Goal: Use online tool/utility: Utilize a website feature to perform a specific function

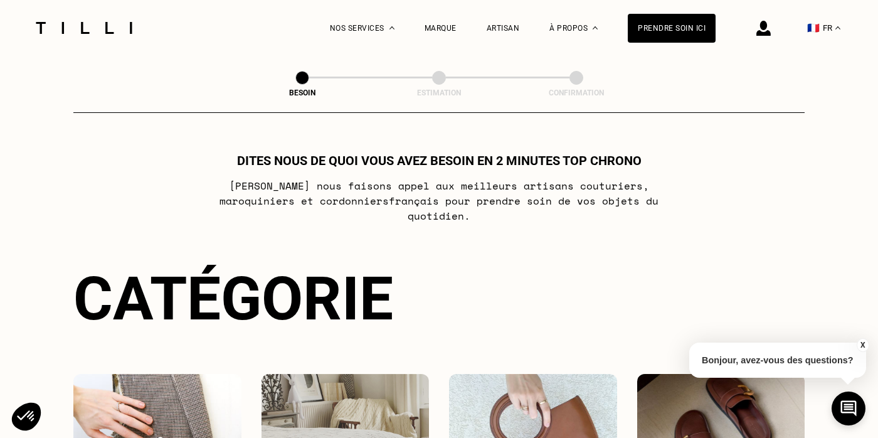
scroll to position [194, 0]
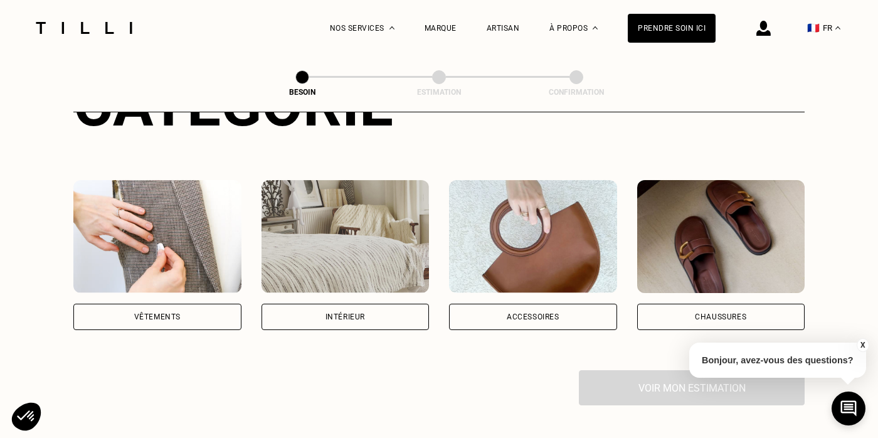
click at [340, 199] on img at bounding box center [346, 236] width 168 height 113
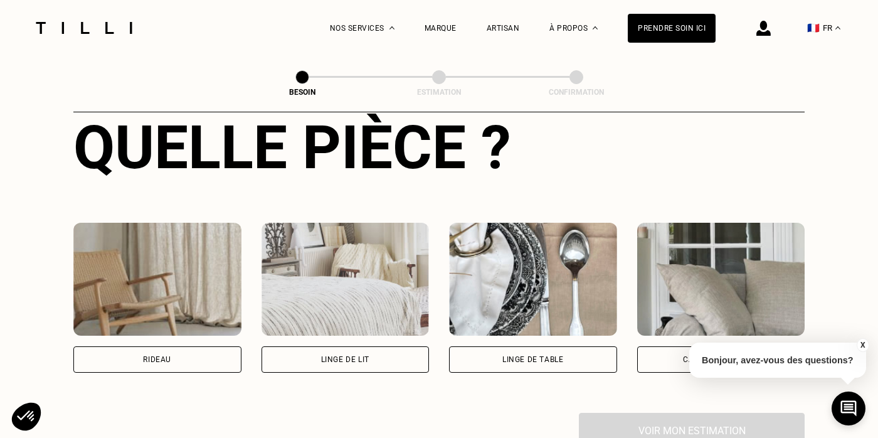
scroll to position [514, 0]
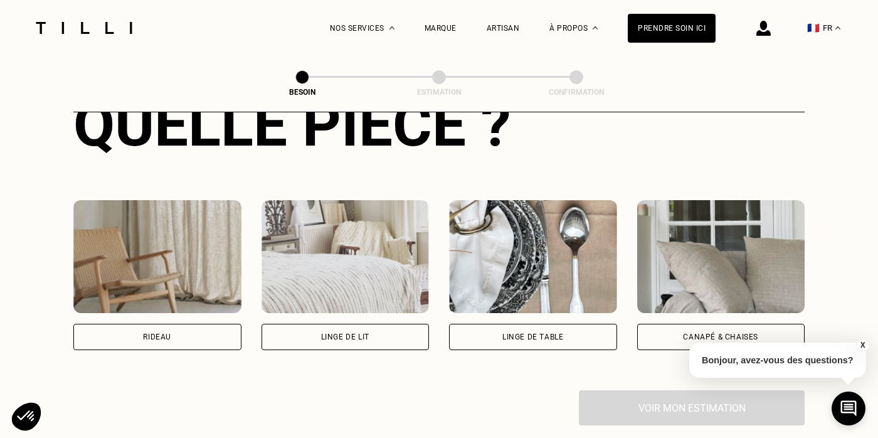
click at [200, 232] on img at bounding box center [157, 256] width 168 height 113
select select "FR"
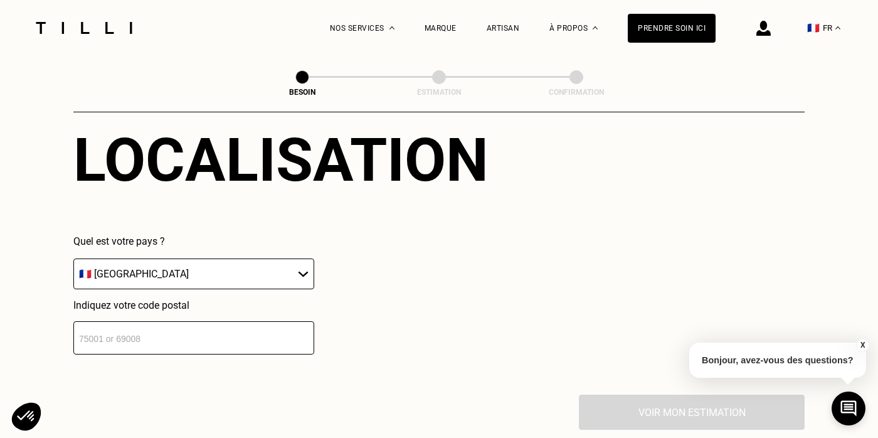
scroll to position [820, 0]
click at [231, 327] on input "number" at bounding box center [193, 337] width 241 height 33
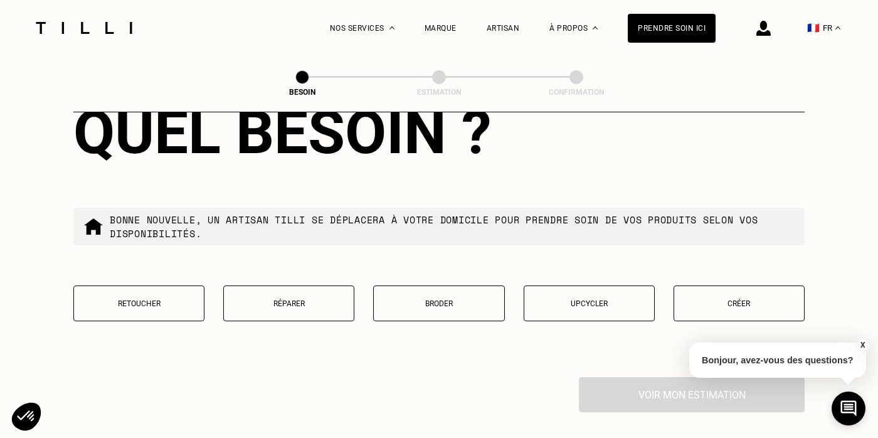
scroll to position [1165, 0]
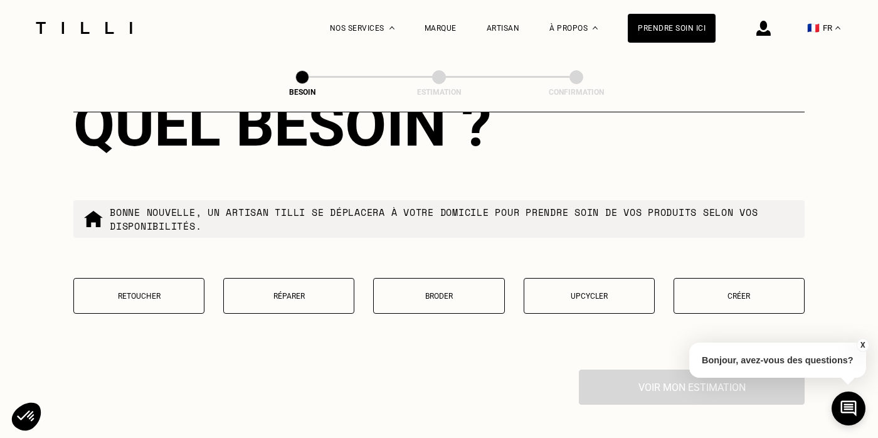
type input "92600"
click at [164, 292] on p "Retoucher" at bounding box center [138, 296] width 117 height 9
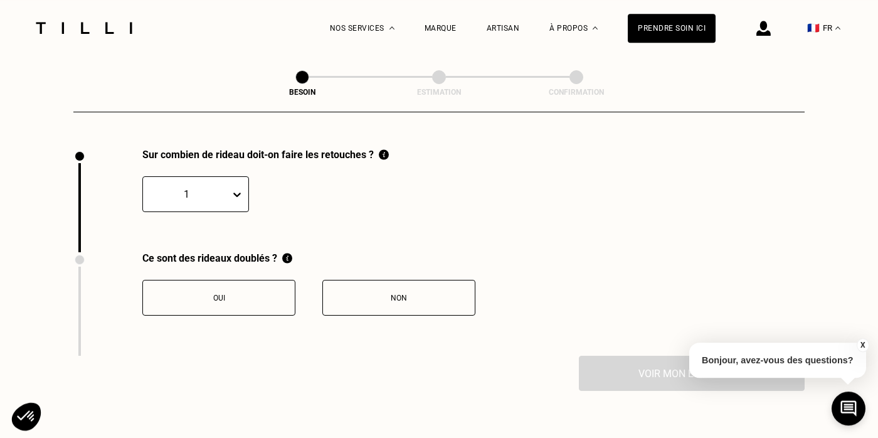
scroll to position [1388, 0]
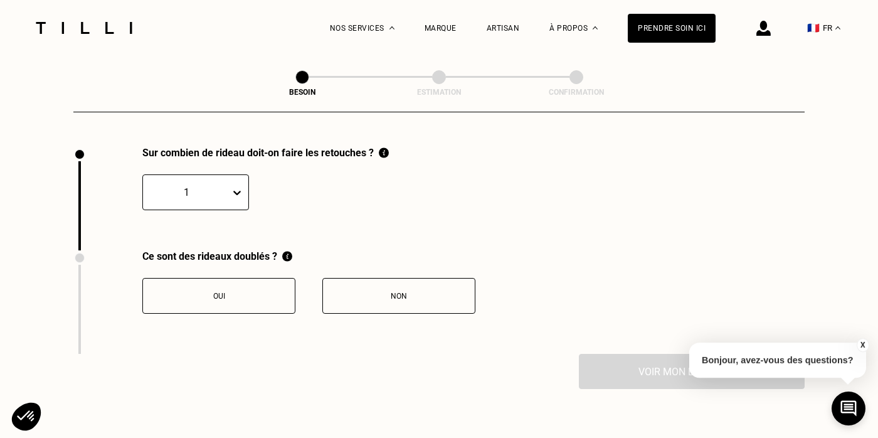
click at [235, 191] on icon at bounding box center [237, 193] width 8 height 4
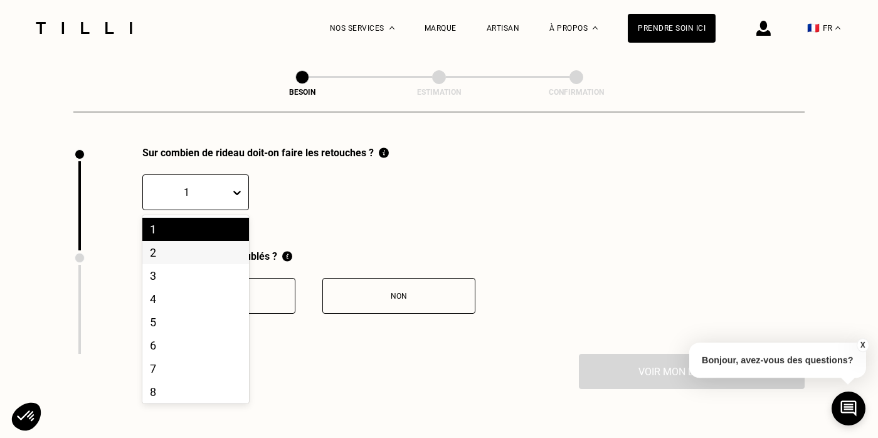
click at [193, 248] on div "2" at bounding box center [195, 252] width 107 height 23
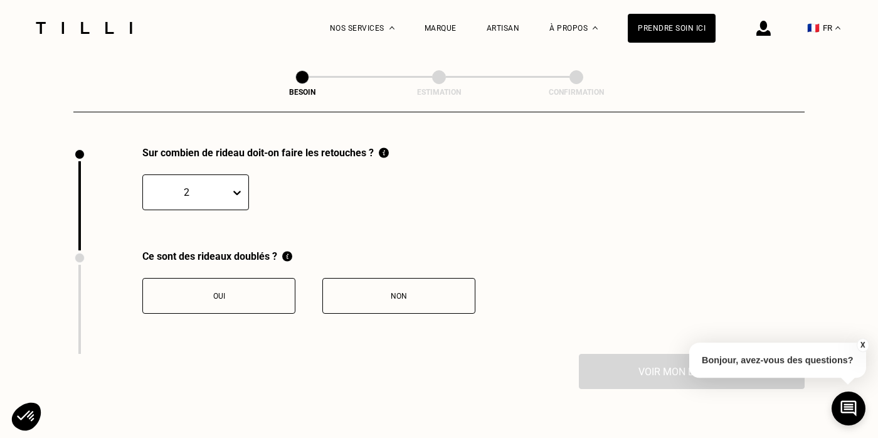
click at [418, 294] on div "Non" at bounding box center [398, 296] width 139 height 9
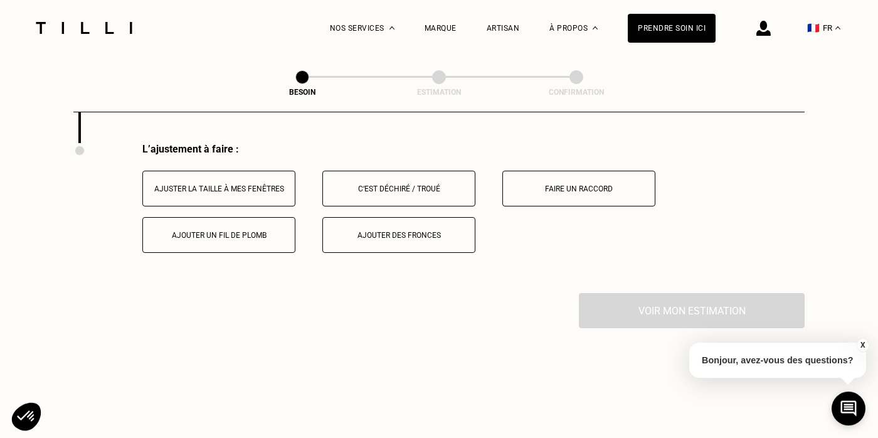
scroll to position [1597, 0]
click at [244, 186] on div "Ajuster la taille à mes fenêtres" at bounding box center [218, 190] width 139 height 9
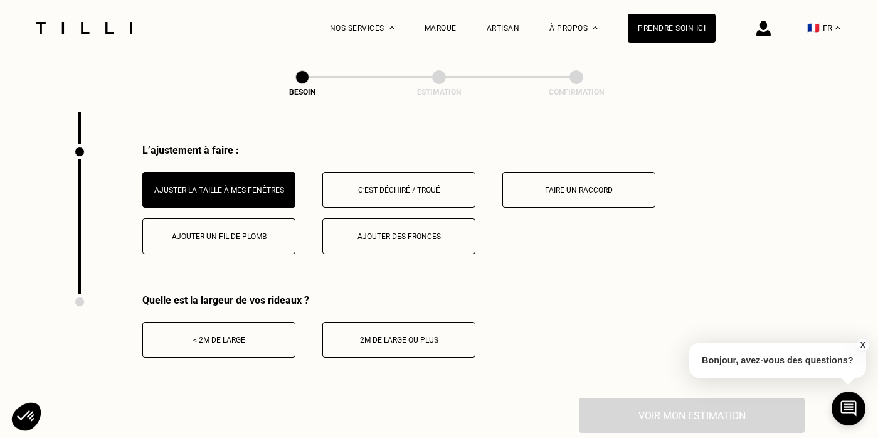
click at [267, 336] on div "< 2m de large" at bounding box center [218, 340] width 139 height 9
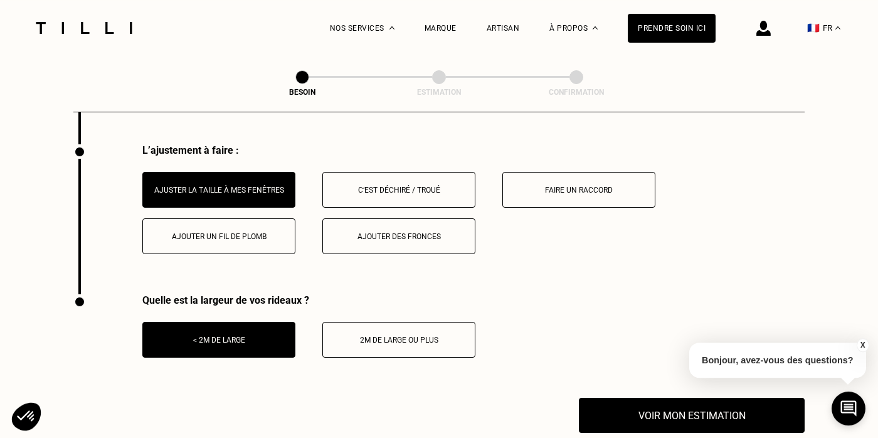
scroll to position [1692, 0]
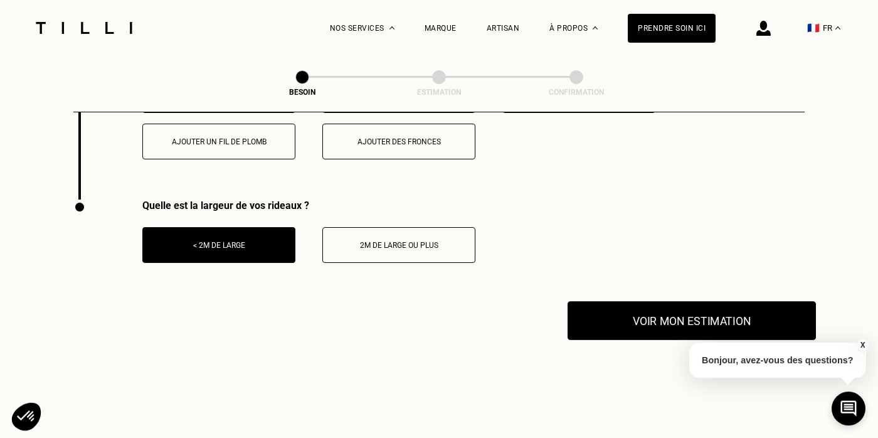
click at [637, 317] on button "Voir mon estimation" at bounding box center [692, 320] width 248 height 39
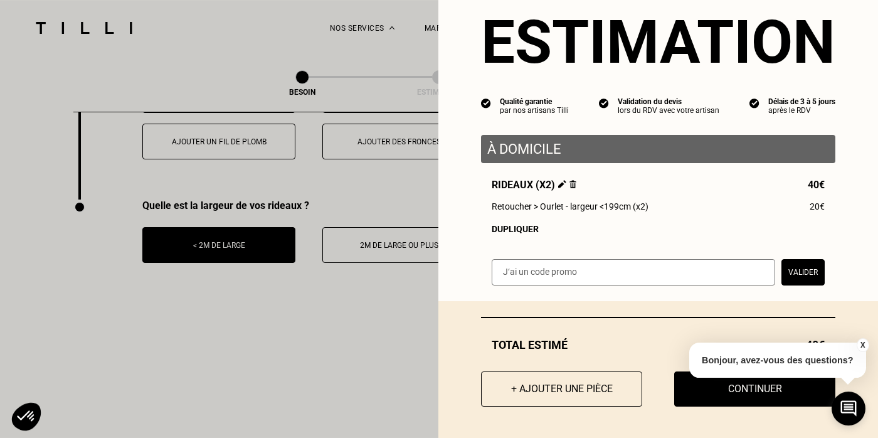
scroll to position [1748, 0]
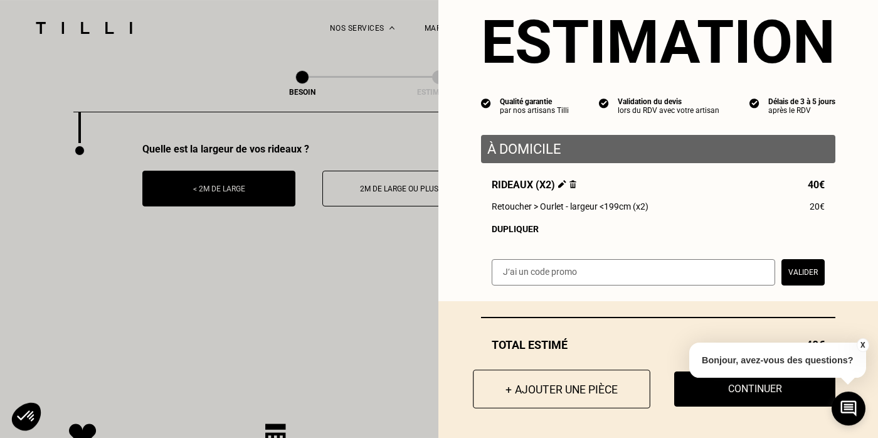
click at [599, 380] on button "+ Ajouter une pièce" at bounding box center [562, 388] width 178 height 39
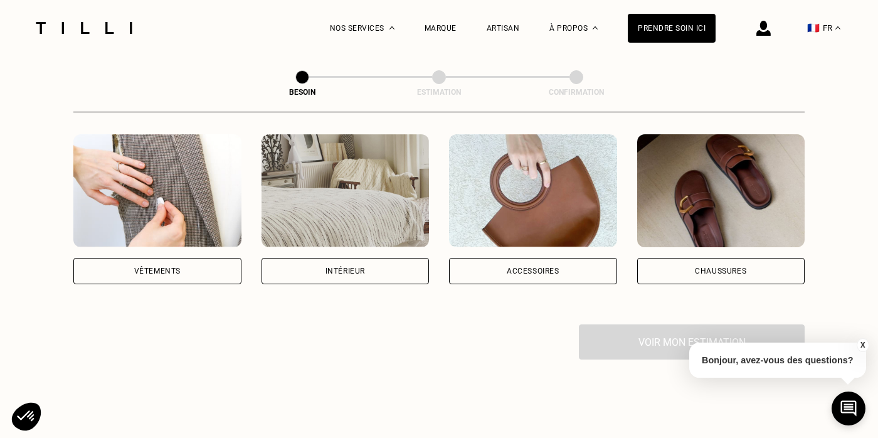
scroll to position [228, 0]
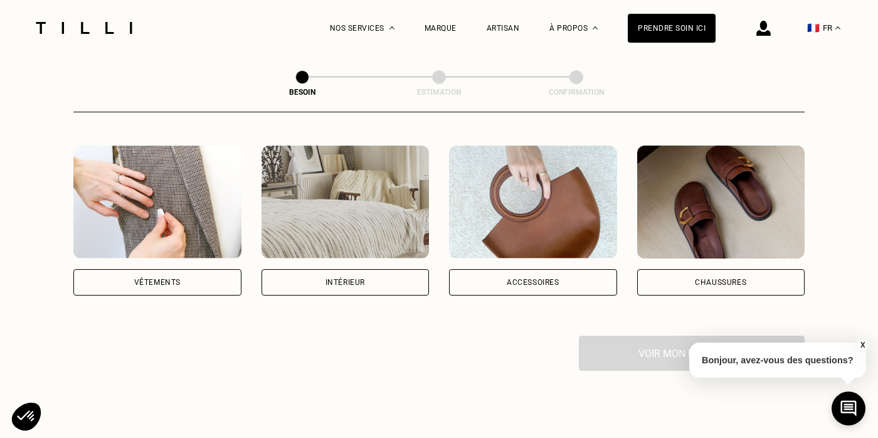
click at [359, 201] on img at bounding box center [346, 202] width 168 height 113
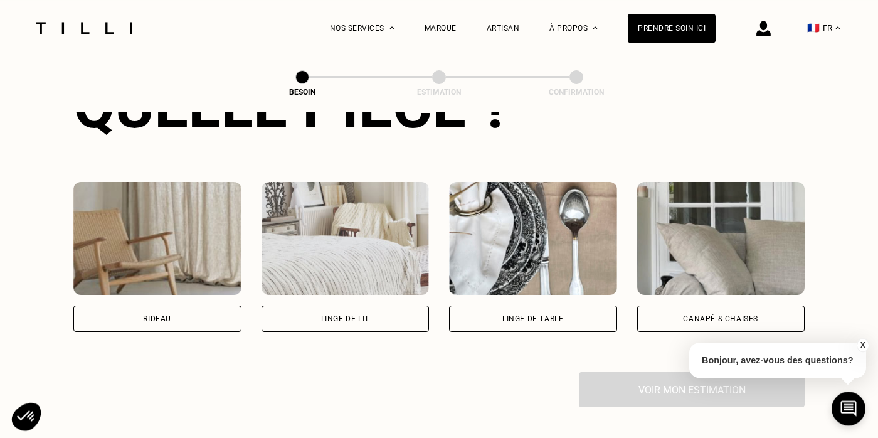
scroll to position [533, 0]
click at [369, 258] on img at bounding box center [346, 237] width 168 height 113
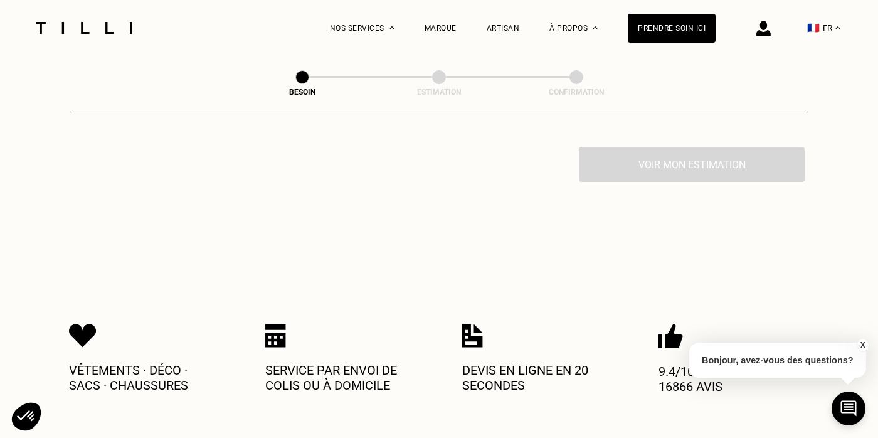
scroll to position [1187, 0]
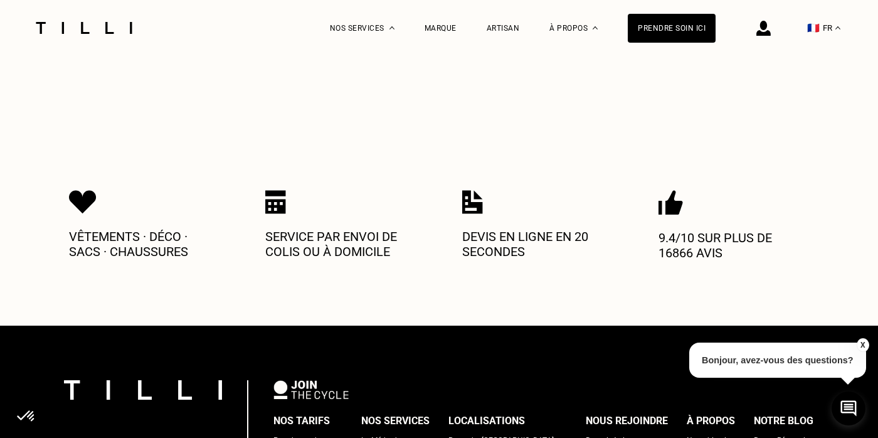
click at [804, 358] on p "Bonjour, avez-vous des questions?" at bounding box center [777, 359] width 177 height 35
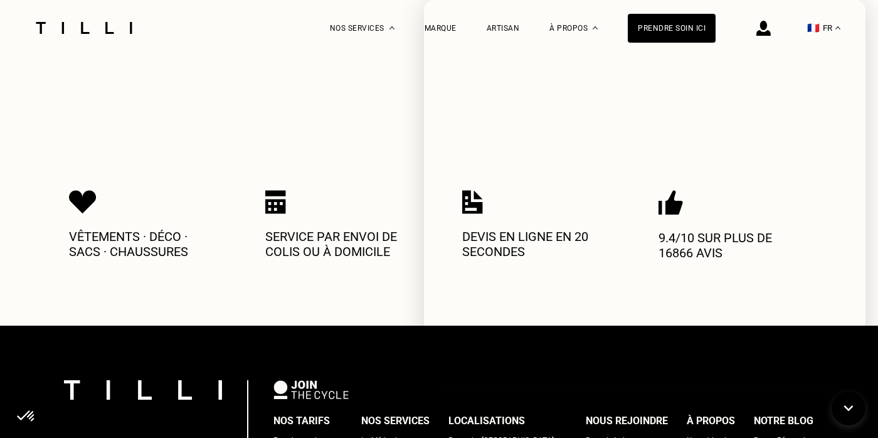
click at [326, 124] on div "Vêtements · Déco · Sacs · Chaussures Service par envoi de colis ou à domicile D…" at bounding box center [439, 225] width 740 height 202
